Goal: Book appointment/travel/reservation

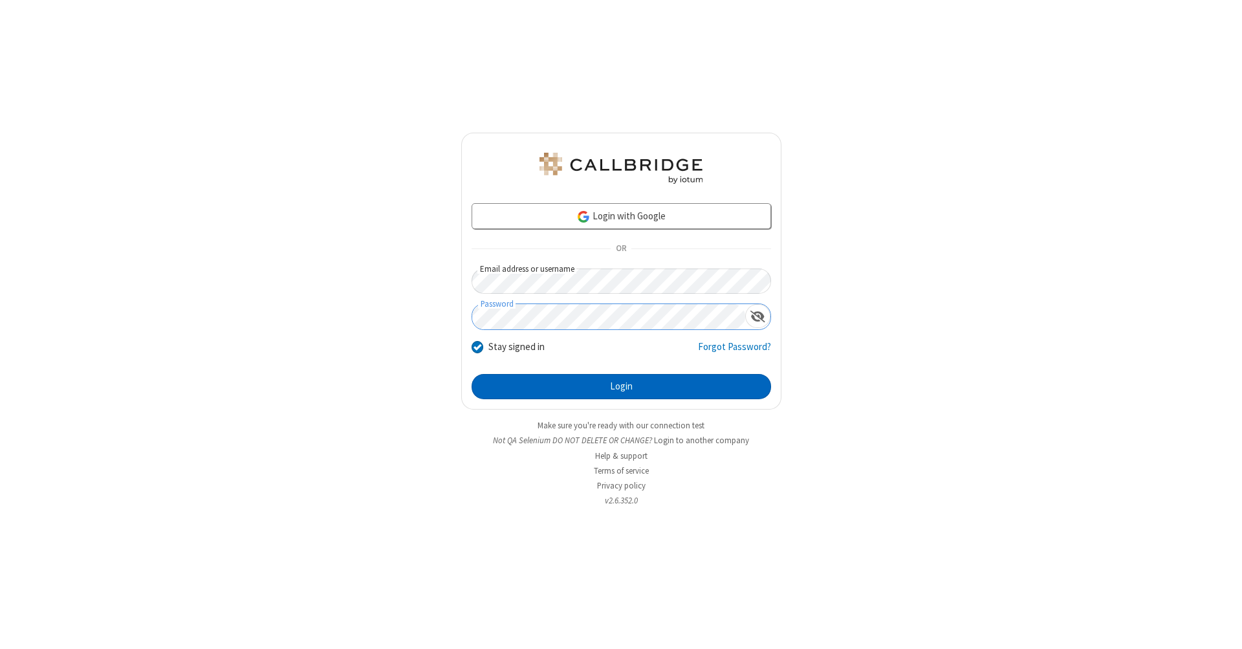
click at [621, 387] on button "Login" at bounding box center [621, 387] width 299 height 26
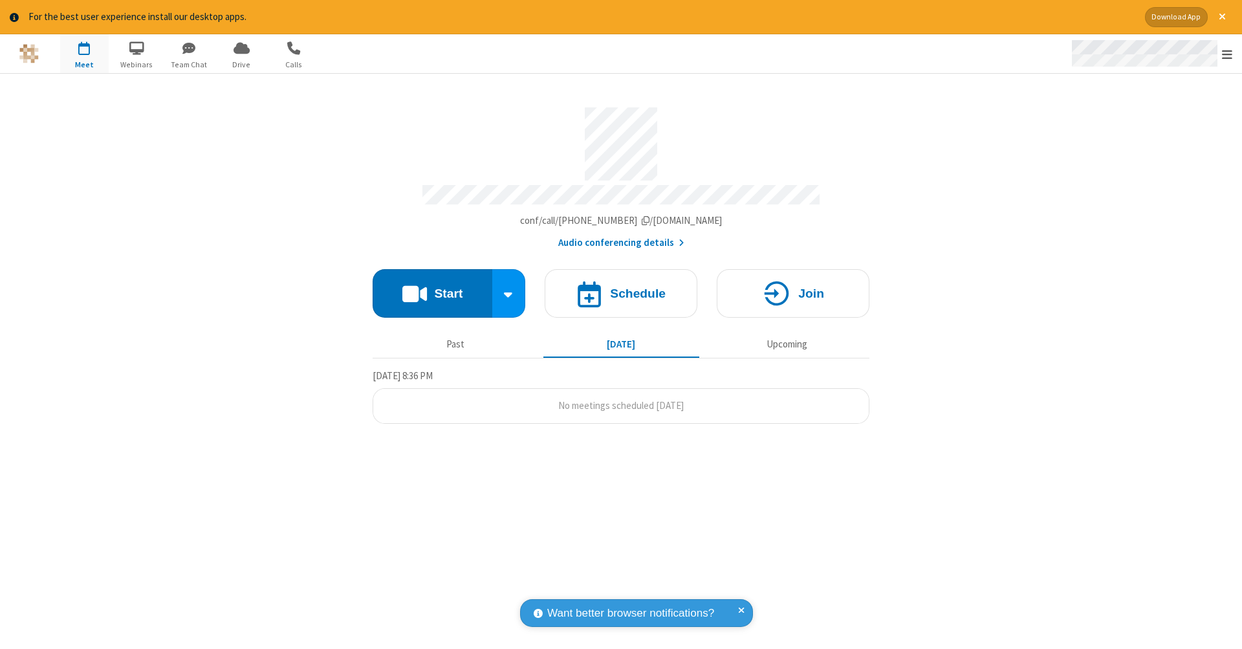
click at [1227, 54] on span "Open menu" at bounding box center [1227, 54] width 10 height 13
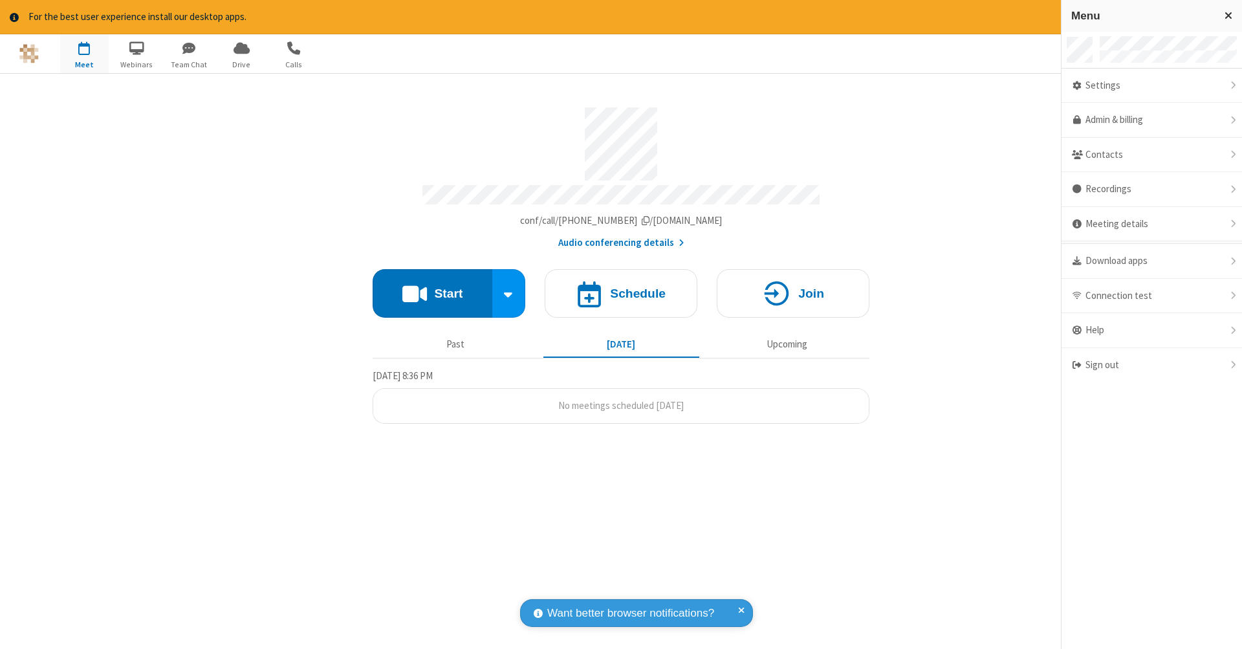
click at [84, 53] on span "button" at bounding box center [84, 48] width 49 height 22
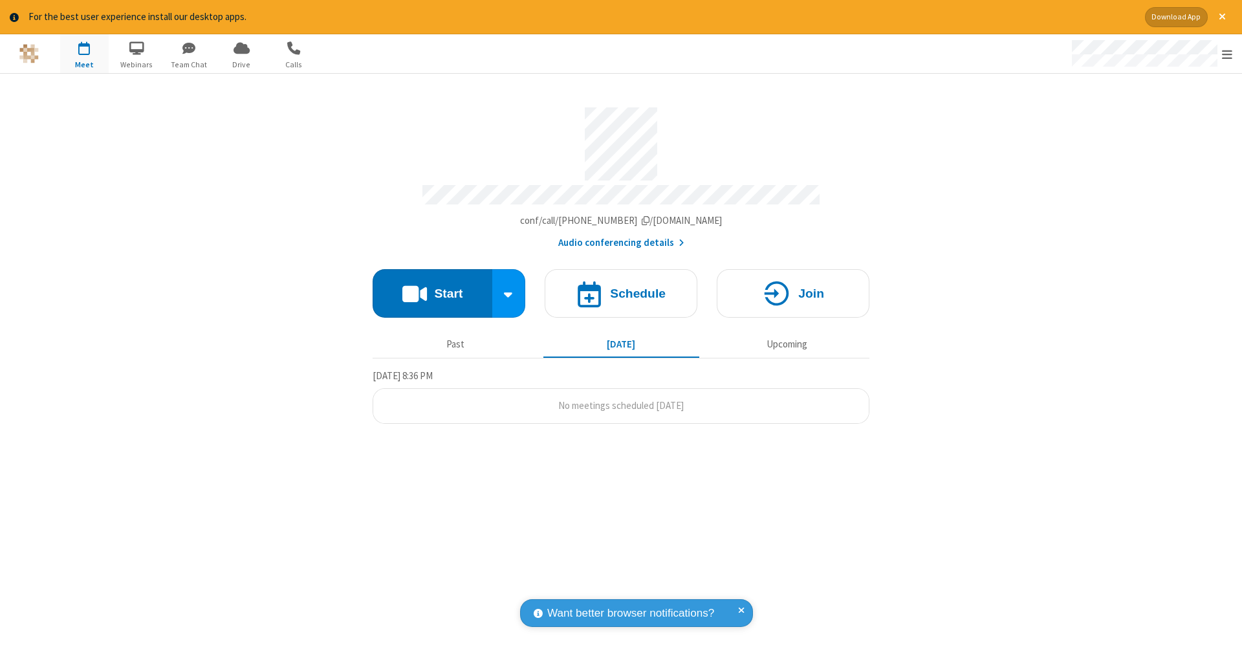
click at [84, 53] on span "button" at bounding box center [84, 48] width 49 height 22
click at [621, 287] on h4 "Schedule" at bounding box center [638, 293] width 56 height 12
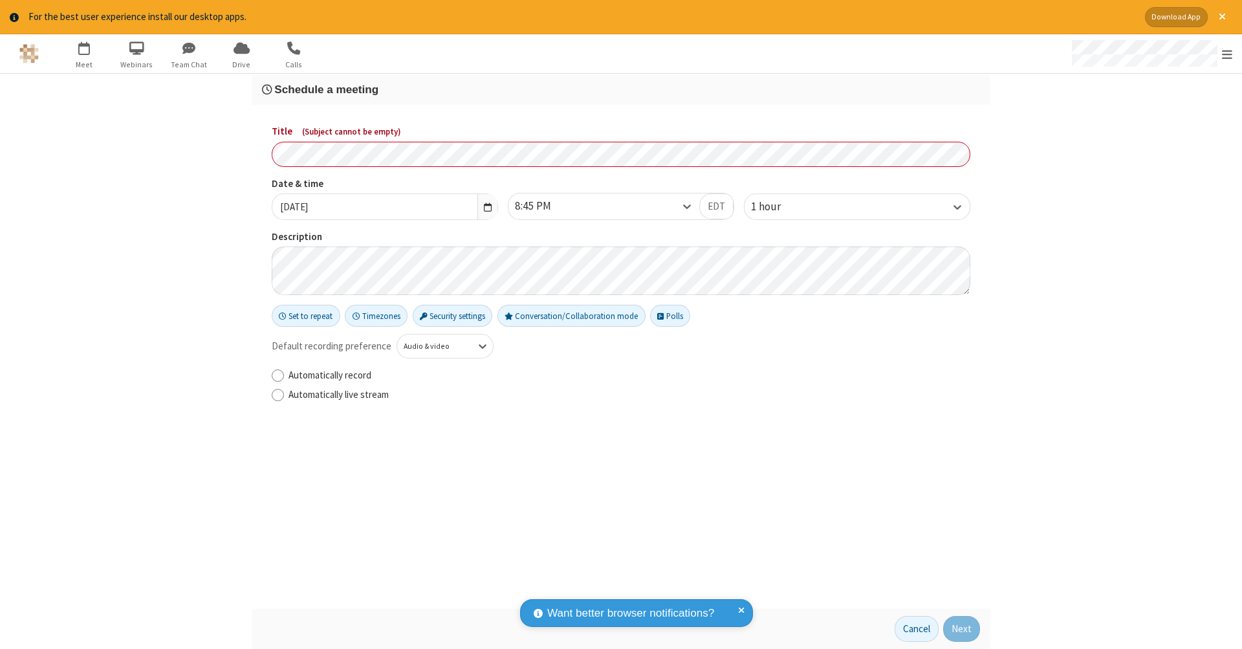
click at [621, 89] on h3 "Schedule a meeting" at bounding box center [621, 89] width 718 height 12
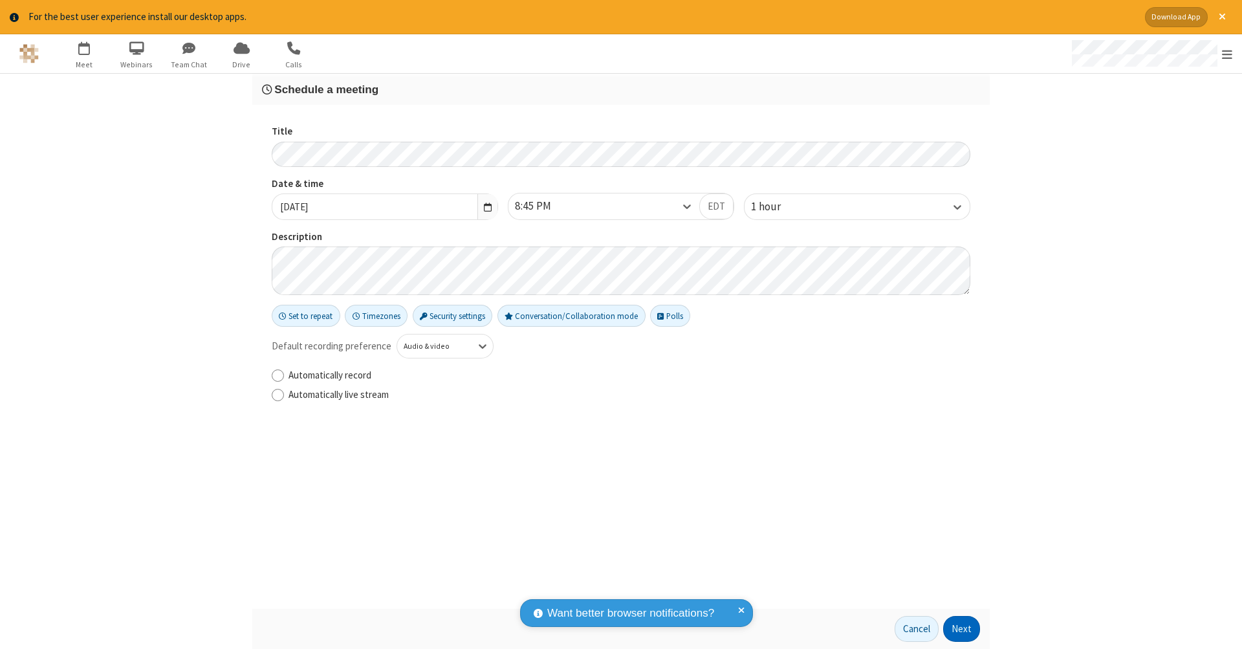
click at [962, 629] on button "Next" at bounding box center [961, 629] width 37 height 26
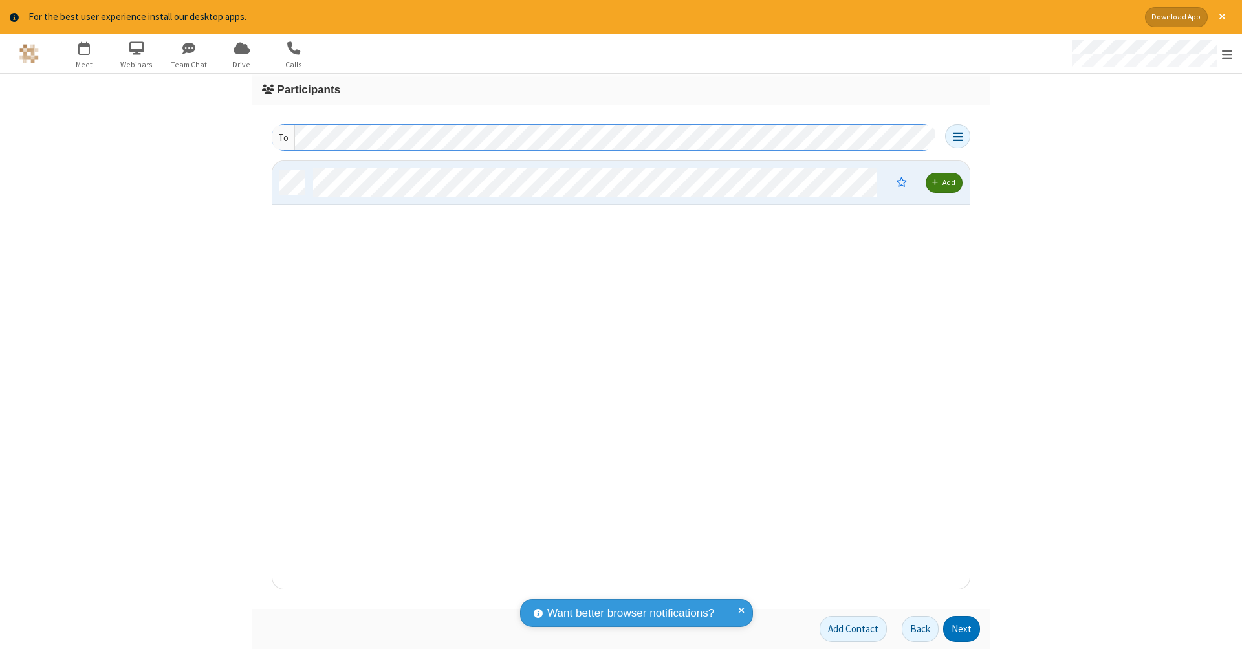
click at [962, 629] on button "Next" at bounding box center [961, 629] width 37 height 26
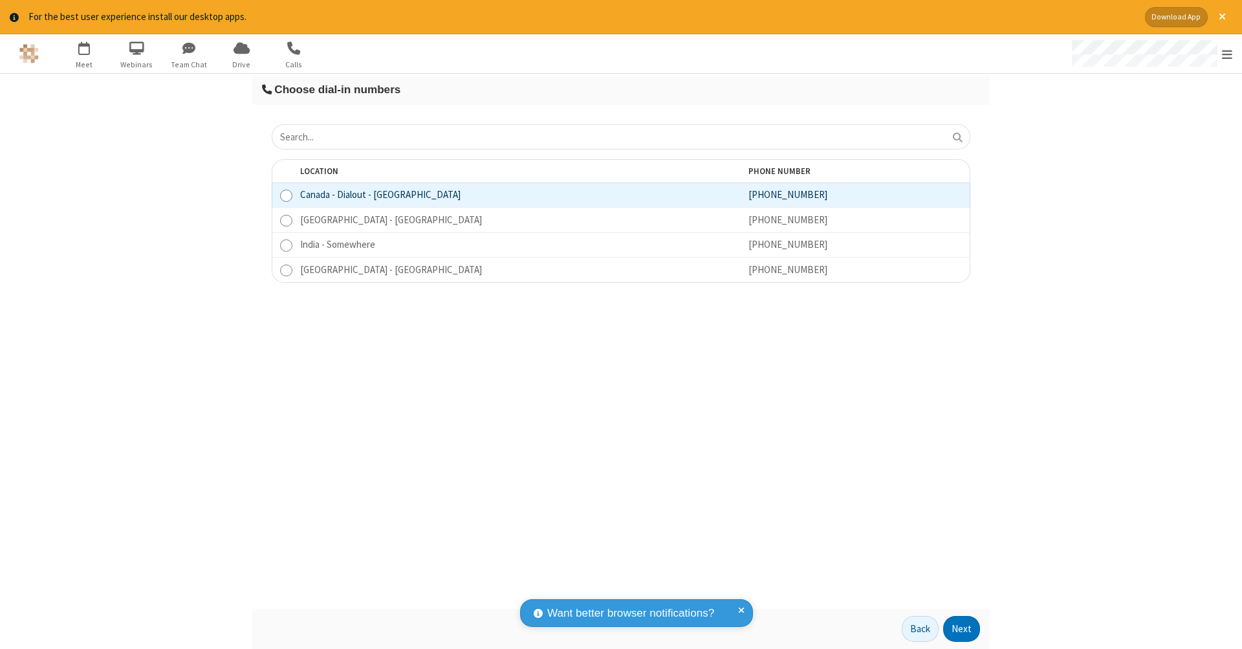
click at [962, 629] on button "Next" at bounding box center [961, 629] width 37 height 26
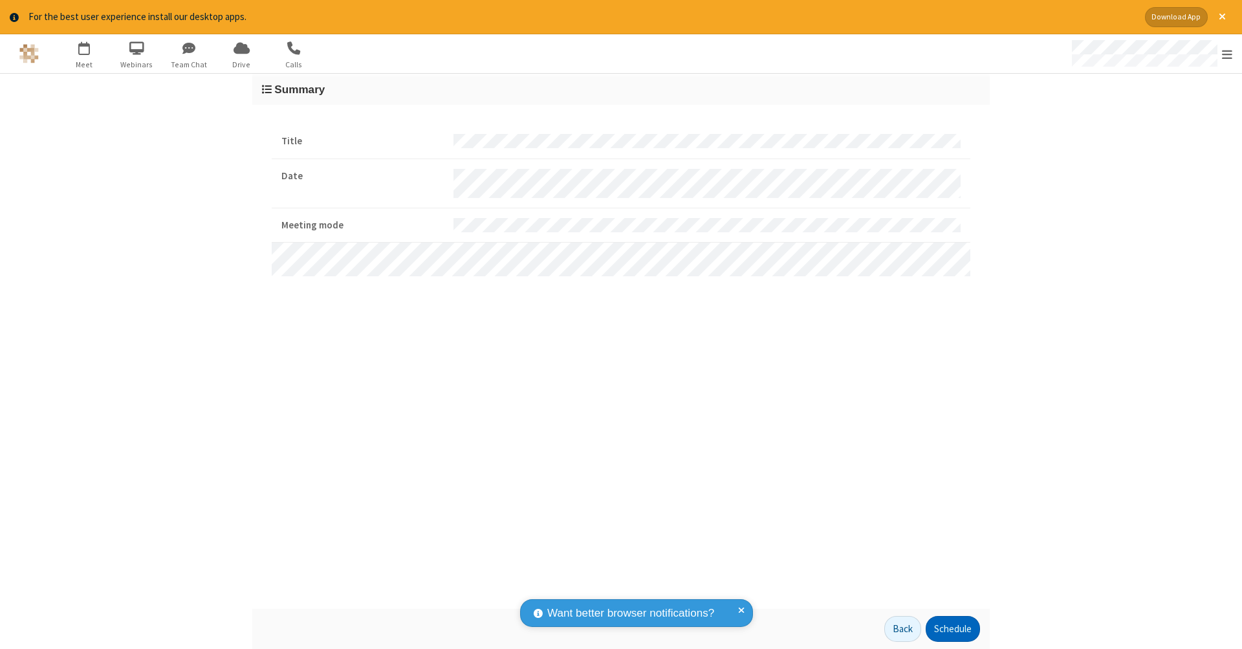
click at [952, 629] on button "Schedule" at bounding box center [953, 629] width 54 height 26
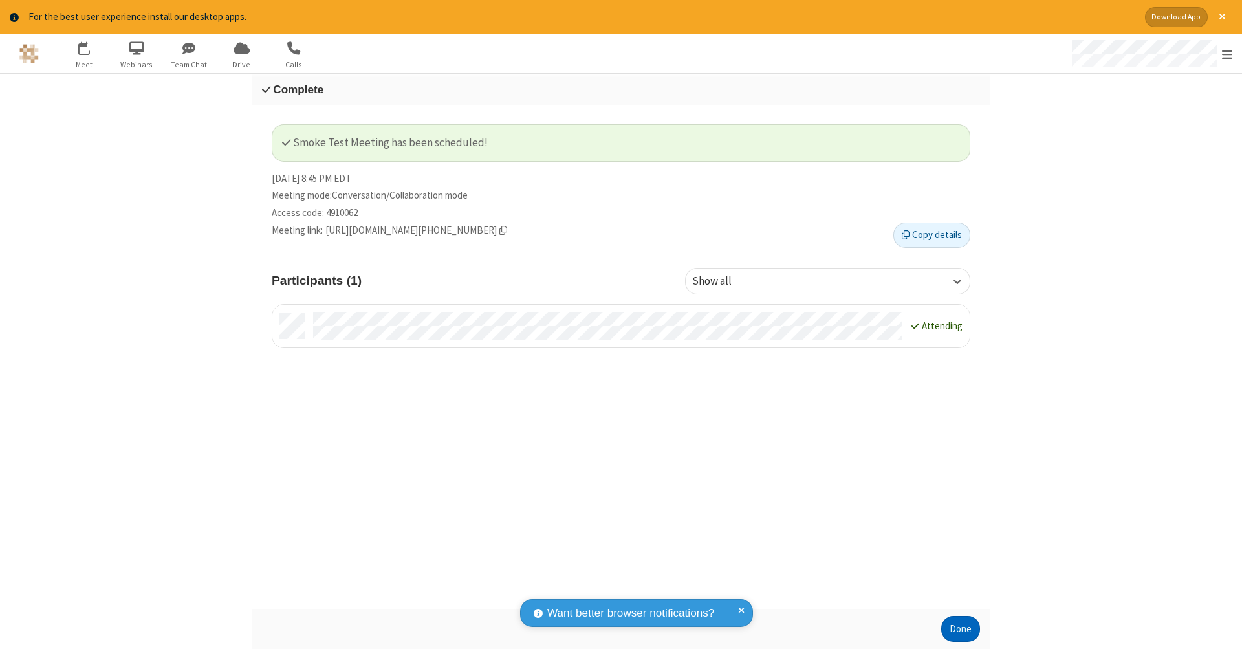
click at [961, 629] on button "Done" at bounding box center [960, 629] width 39 height 26
